Goal: Information Seeking & Learning: Learn about a topic

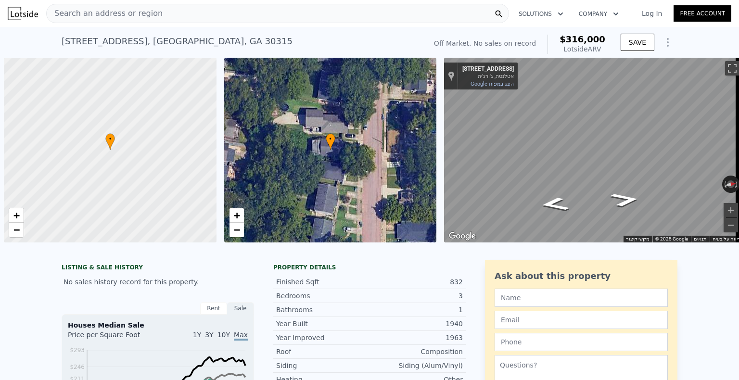
scroll to position [0, 4]
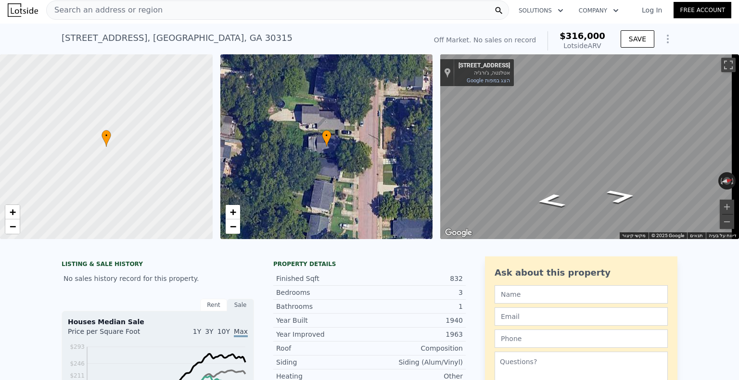
click at [483, 13] on div "Search an address or region" at bounding box center [277, 9] width 463 height 19
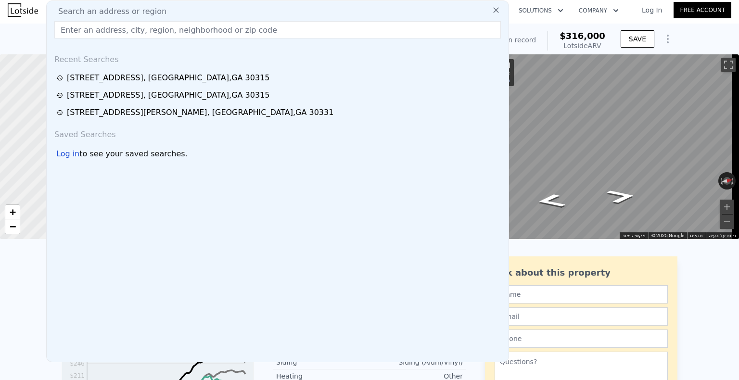
drag, startPoint x: 483, startPoint y: 13, endPoint x: 282, endPoint y: 29, distance: 201.4
click at [282, 29] on input "text" at bounding box center [277, 29] width 447 height 17
paste input "[STREET_ADDRESS][PERSON_NAME][PERSON_NAME]"
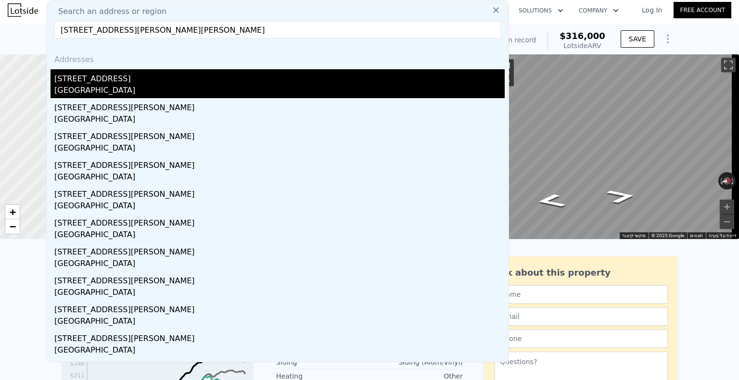
type input "[STREET_ADDRESS][PERSON_NAME][PERSON_NAME]"
click at [166, 82] on div "[STREET_ADDRESS]" at bounding box center [279, 76] width 451 height 15
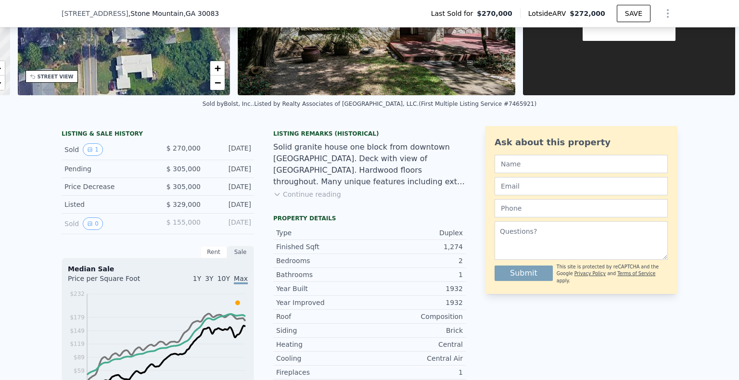
scroll to position [193, 0]
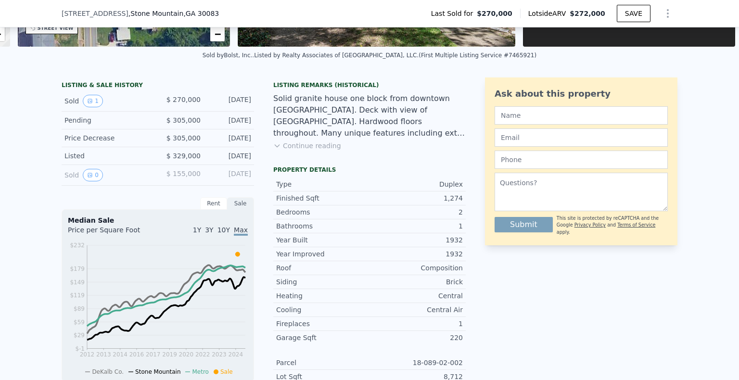
click at [289, 151] on button "Continue reading" at bounding box center [307, 146] width 68 height 10
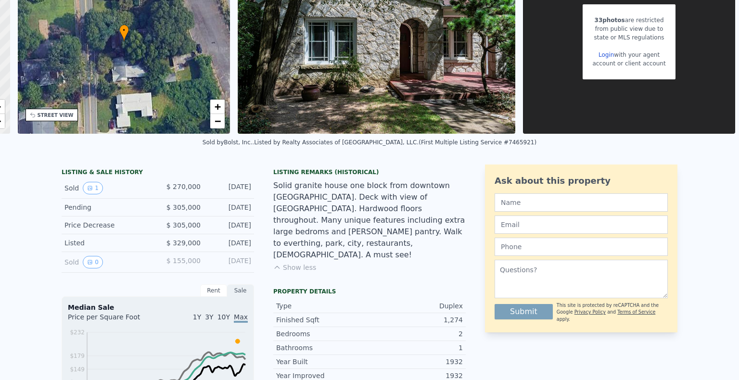
scroll to position [3, 0]
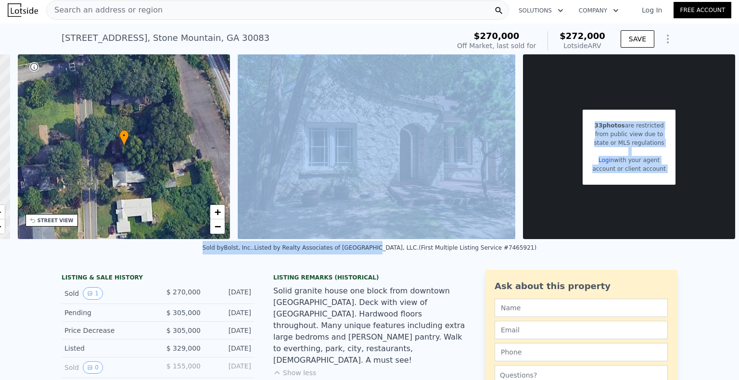
drag, startPoint x: 386, startPoint y: 249, endPoint x: 404, endPoint y: 246, distance: 18.0
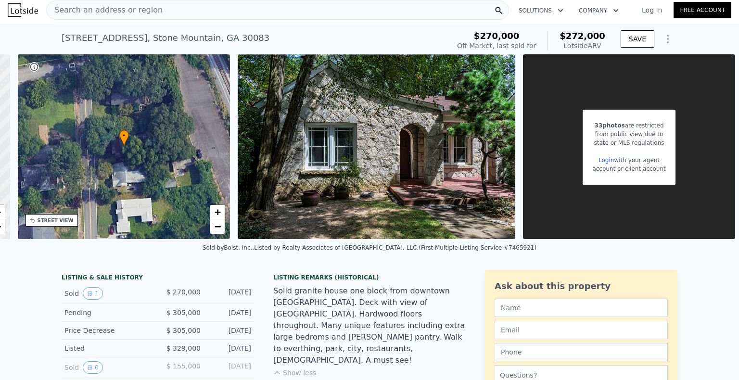
click at [414, 262] on div "Sold by Bolst, Inc. . Listed by Realty Associates of [GEOGRAPHIC_DATA], LLC. (F…" at bounding box center [369, 250] width 739 height 23
click at [202, 7] on div "Search an address or region" at bounding box center [277, 9] width 463 height 19
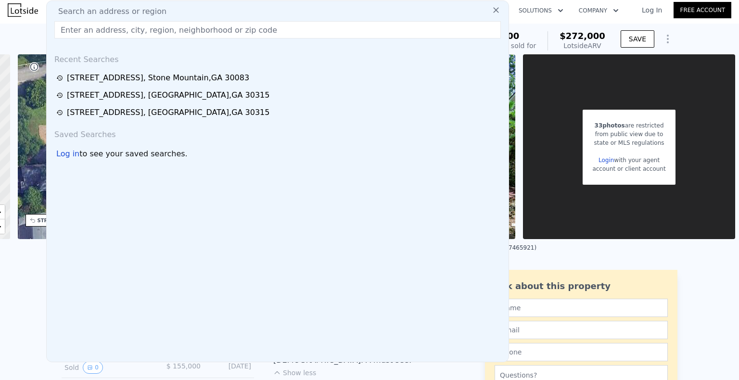
click at [199, 26] on input "text" at bounding box center [277, 29] width 447 height 17
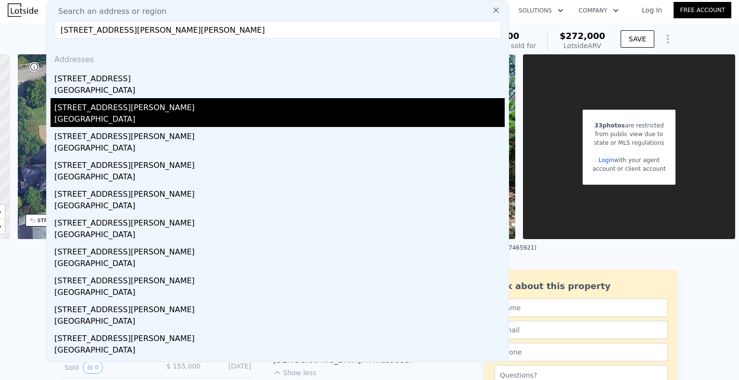
type input "[STREET_ADDRESS][PERSON_NAME][PERSON_NAME]"
click at [143, 116] on div "[GEOGRAPHIC_DATA]" at bounding box center [279, 120] width 451 height 13
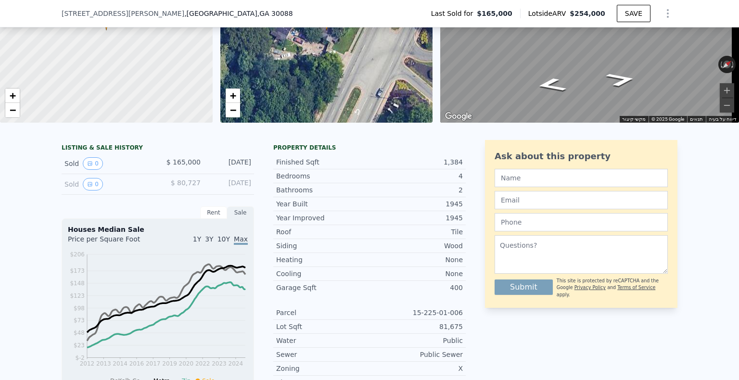
scroll to position [96, 0]
